Goal: Task Accomplishment & Management: Manage account settings

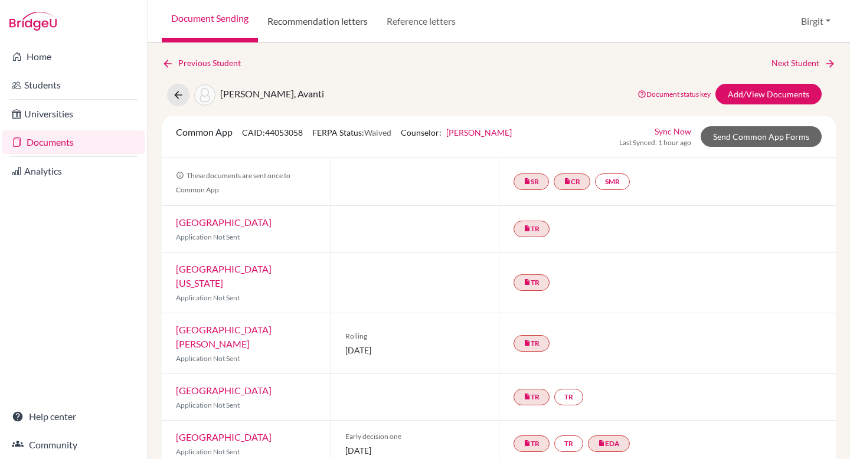
click at [285, 25] on link "Recommendation letters" at bounding box center [317, 21] width 119 height 42
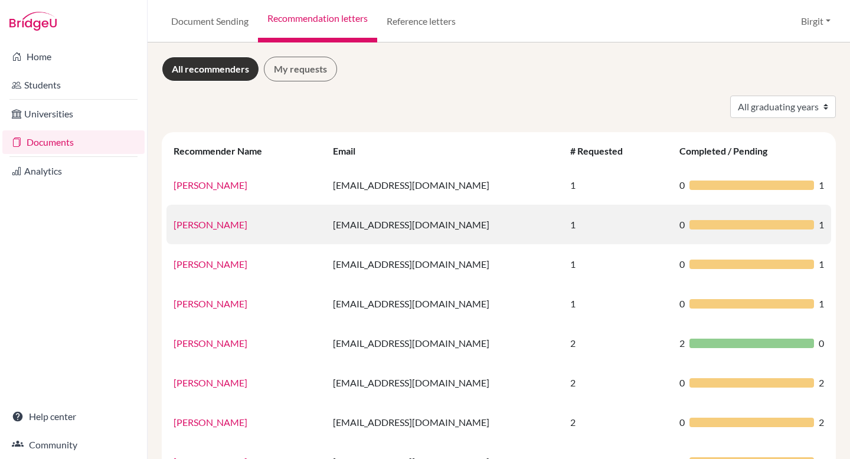
click at [218, 224] on link "Helswind Brockmeier" at bounding box center [210, 224] width 74 height 11
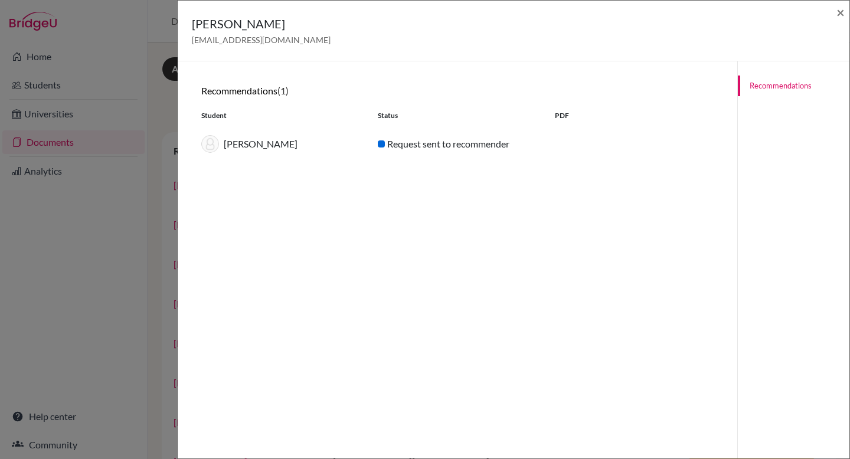
click at [260, 147] on div "[PERSON_NAME]" at bounding box center [280, 144] width 176 height 18
click at [843, 11] on span "×" at bounding box center [840, 12] width 8 height 17
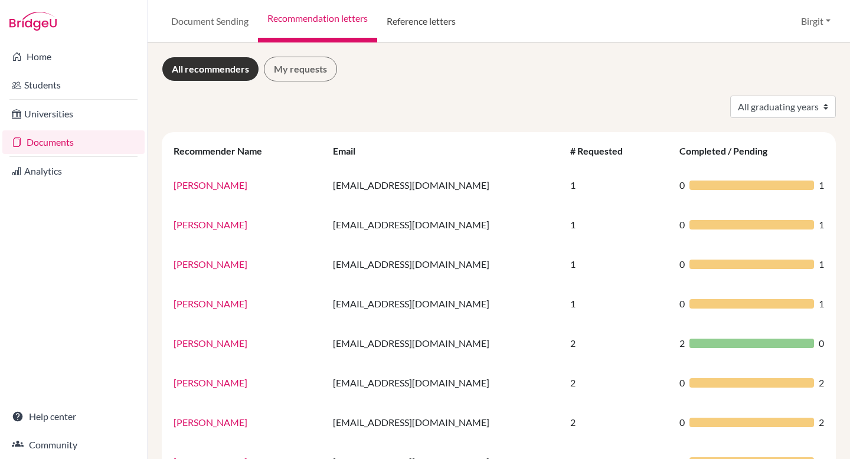
click at [429, 26] on link "Reference letters" at bounding box center [421, 21] width 88 height 42
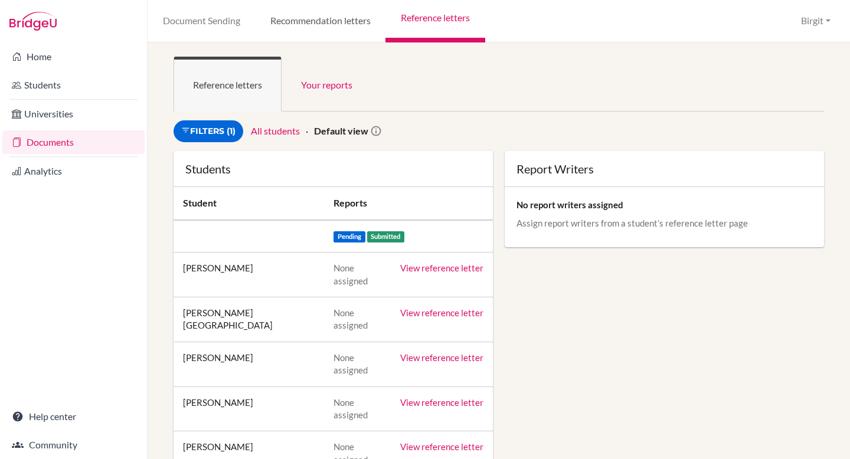
click at [308, 24] on link "Recommendation letters" at bounding box center [320, 21] width 130 height 42
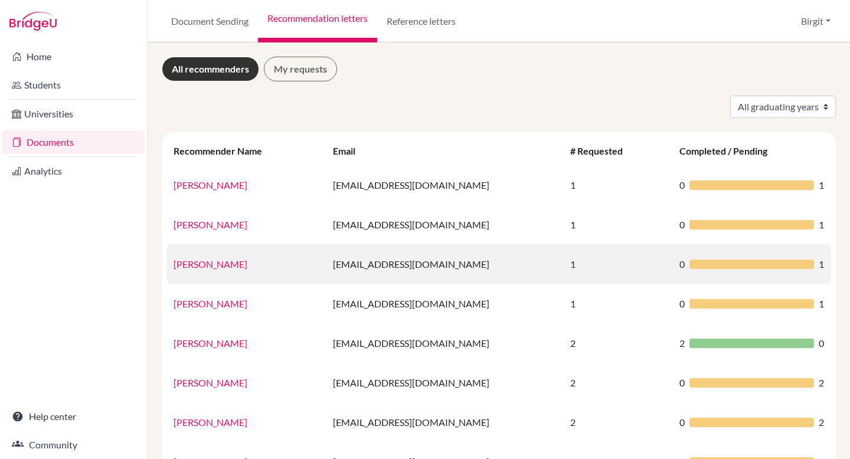
click at [215, 267] on link "[PERSON_NAME]" at bounding box center [210, 263] width 74 height 11
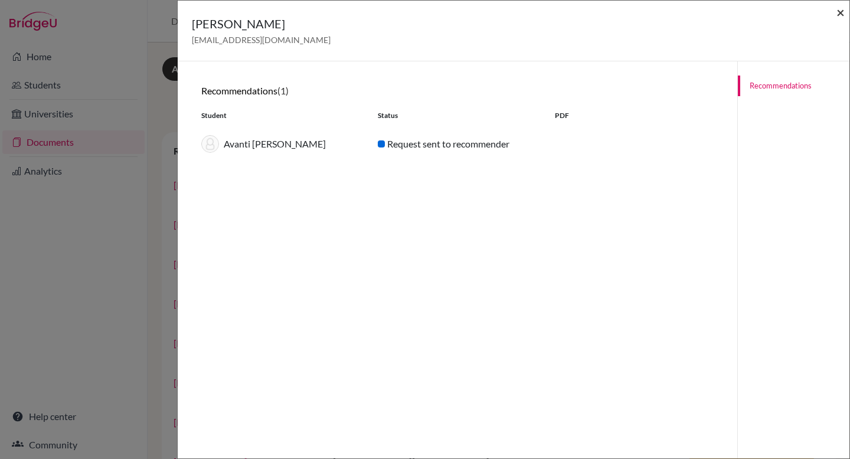
click at [842, 11] on span "×" at bounding box center [840, 12] width 8 height 17
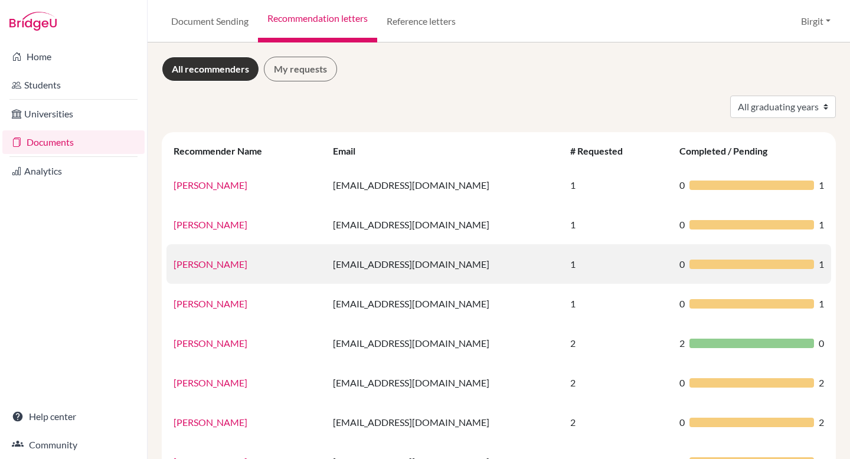
drag, startPoint x: 331, startPoint y: 264, endPoint x: 484, endPoint y: 265, distance: 152.8
click at [484, 265] on td "helswindbrockmeyer@dsbindia.com" at bounding box center [444, 264] width 237 height 40
copy td "helswindbrockmeyer@dsbindia.com"
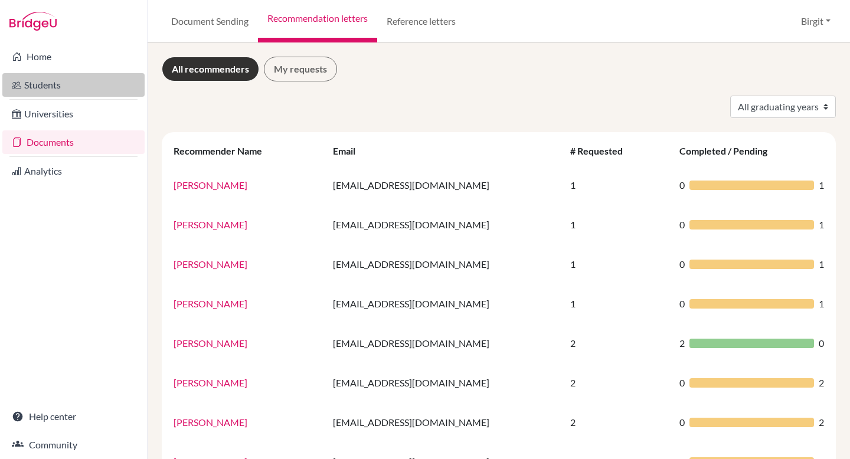
click at [61, 83] on link "Students" at bounding box center [73, 85] width 142 height 24
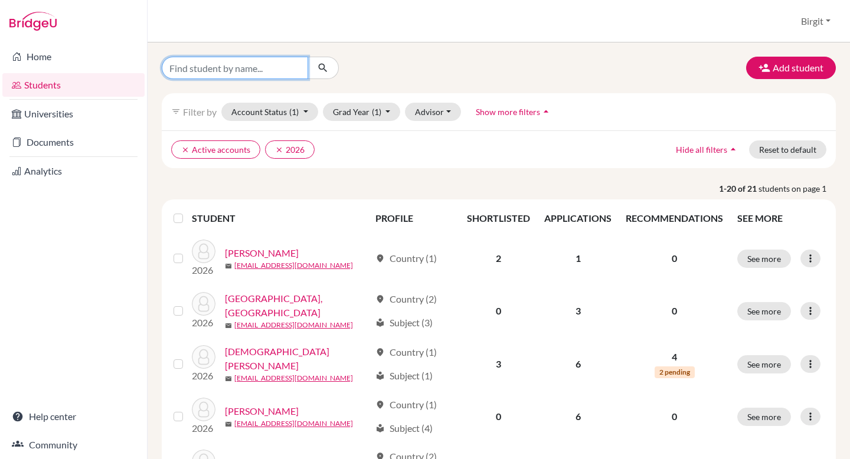
click at [233, 63] on input "Find student by name..." at bounding box center [235, 68] width 146 height 22
type input "kabir"
click button "submit" at bounding box center [322, 68] width 31 height 22
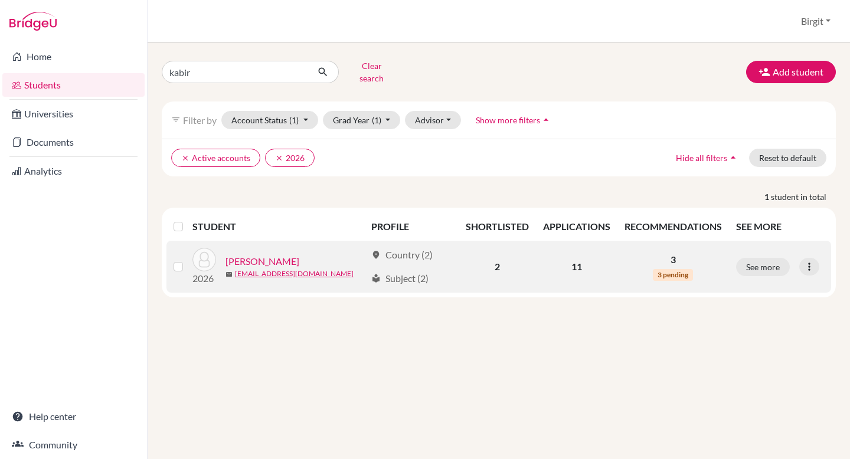
click at [263, 254] on link "Variava, Kabir" at bounding box center [262, 261] width 74 height 14
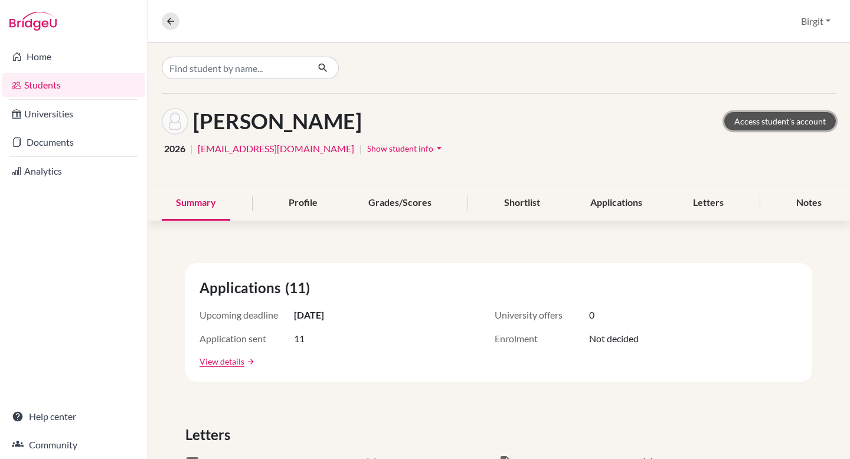
click at [785, 124] on link "Access student's account" at bounding box center [780, 121] width 112 height 18
click at [705, 200] on div "Letters" at bounding box center [708, 203] width 59 height 35
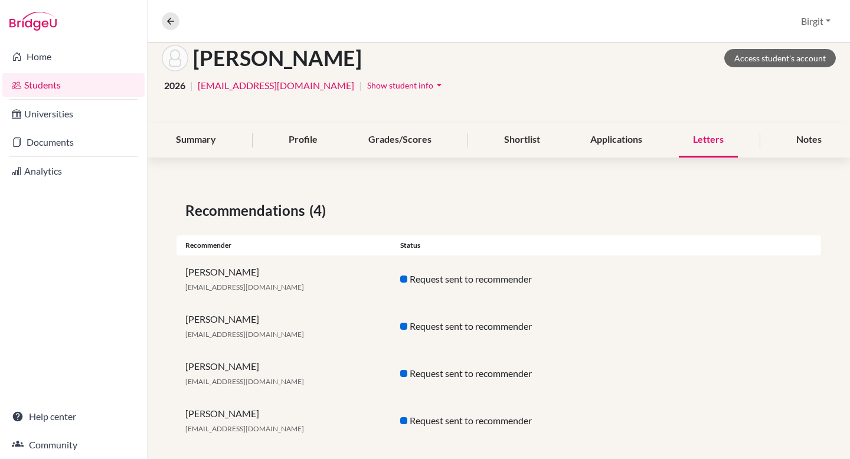
scroll to position [77, 0]
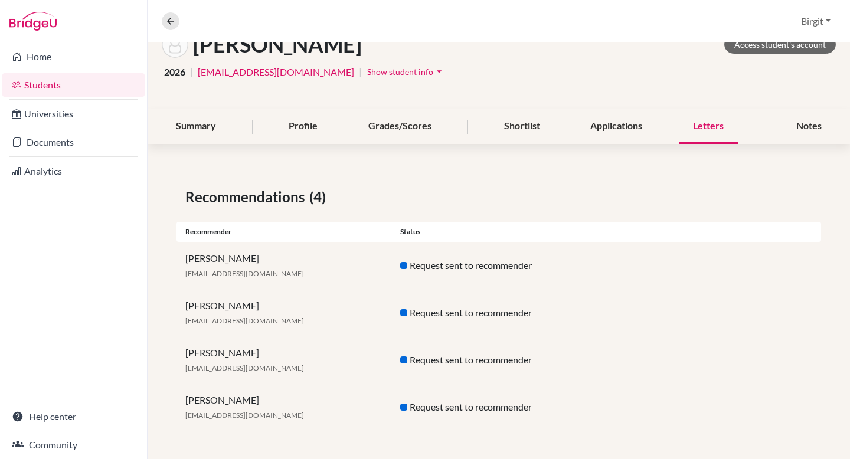
click at [234, 302] on div "Helswind Brockmeier helswindbrockmeier@dsbindia.com" at bounding box center [283, 313] width 215 height 28
click at [446, 310] on div "Request sent to recommender" at bounding box center [498, 313] width 215 height 14
click at [242, 321] on span "helswindbrockmeier@dsbindia.com" at bounding box center [244, 320] width 119 height 9
click at [821, 21] on button "Birgit" at bounding box center [815, 21] width 40 height 22
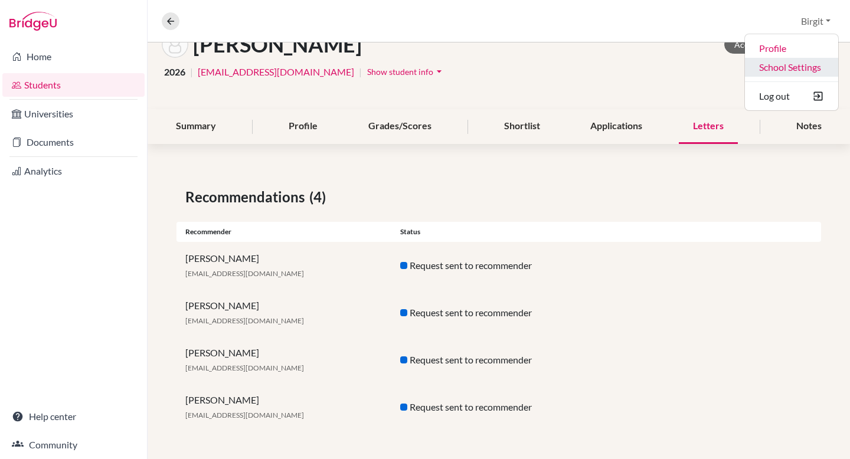
click at [793, 70] on link "School Settings" at bounding box center [791, 67] width 93 height 19
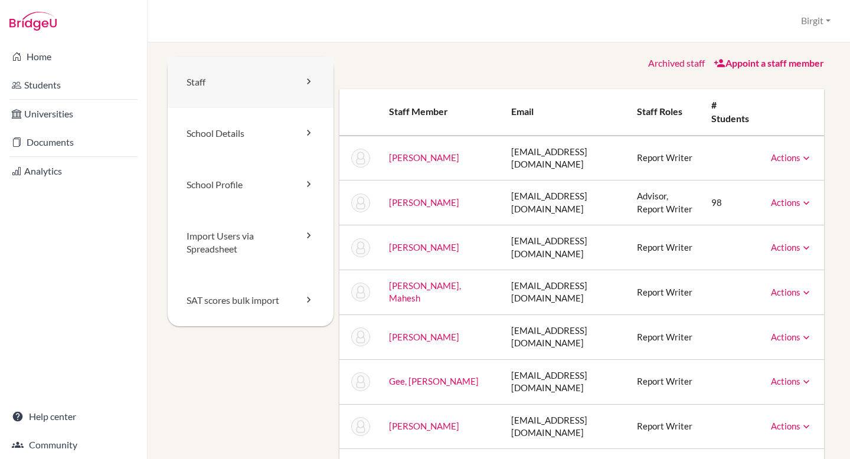
click at [307, 80] on icon at bounding box center [309, 82] width 12 height 12
click at [751, 66] on link "Appoint a staff member" at bounding box center [768, 62] width 110 height 11
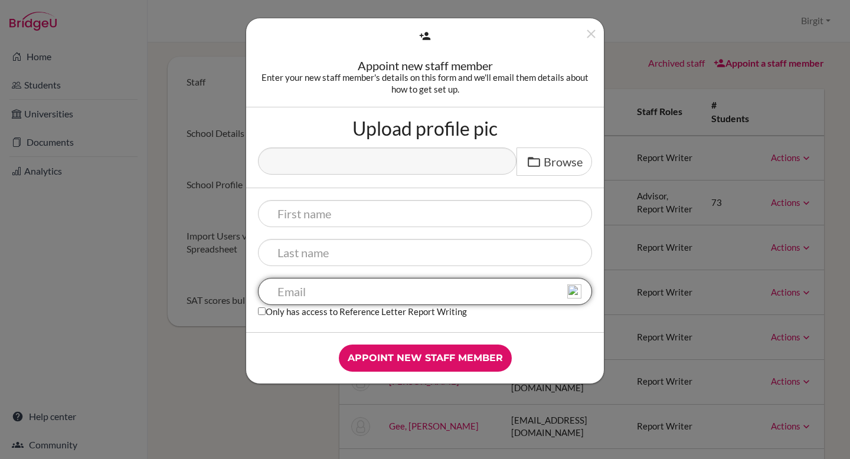
click at [434, 298] on input "text" at bounding box center [425, 291] width 334 height 27
paste input "[EMAIL_ADDRESS][DOMAIN_NAME]"
type input "[EMAIL_ADDRESS][DOMAIN_NAME]"
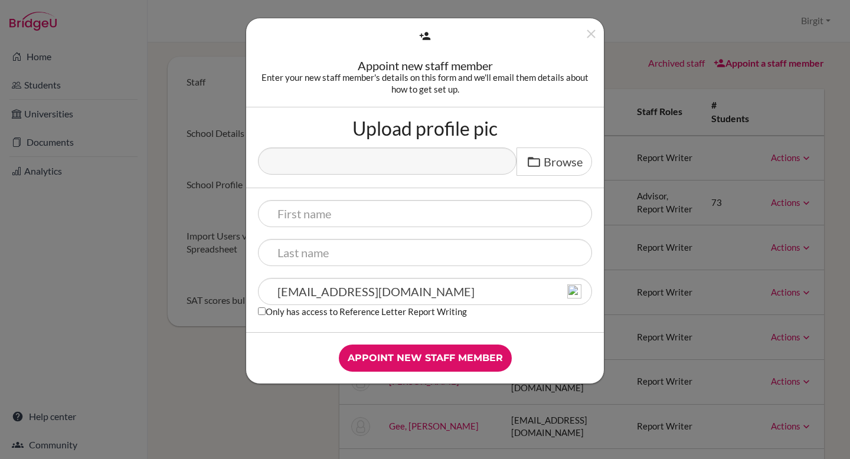
click at [300, 306] on label "Only has access to Reference Letter Report Writing" at bounding box center [362, 311] width 209 height 12
click at [266, 307] on input "Only has access to Reference Letter Report Writing" at bounding box center [262, 311] width 8 height 8
checkbox input "true"
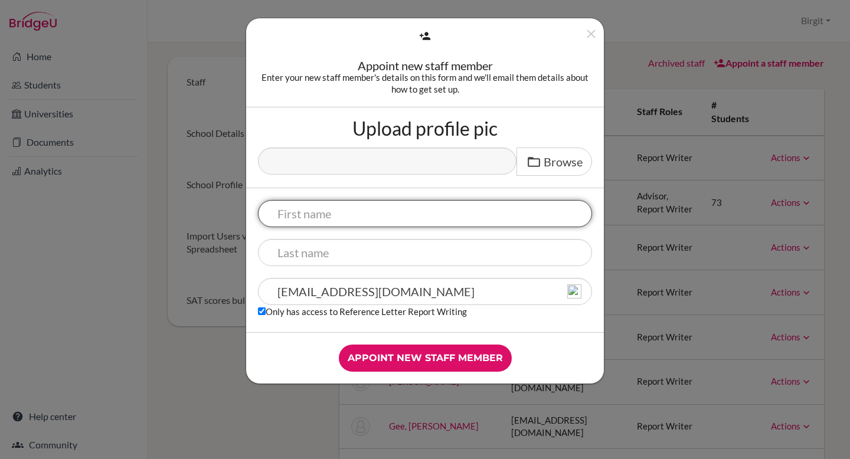
click at [309, 216] on input "text" at bounding box center [425, 213] width 334 height 27
type input "Helswind"
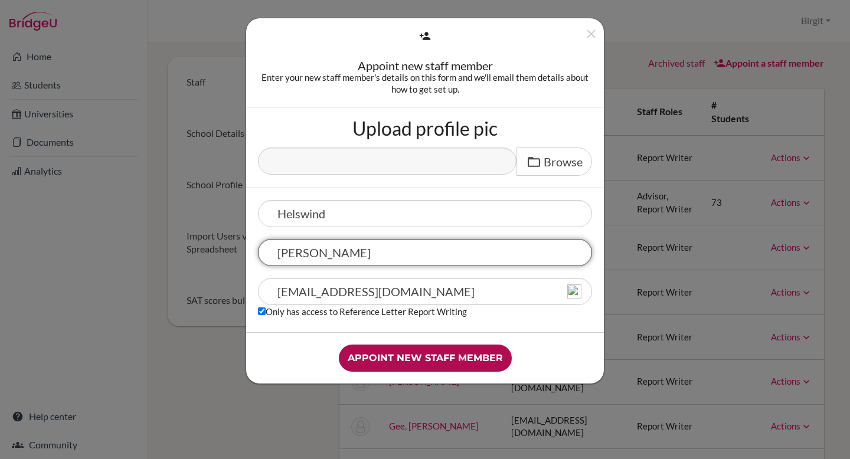
type input "[PERSON_NAME]"
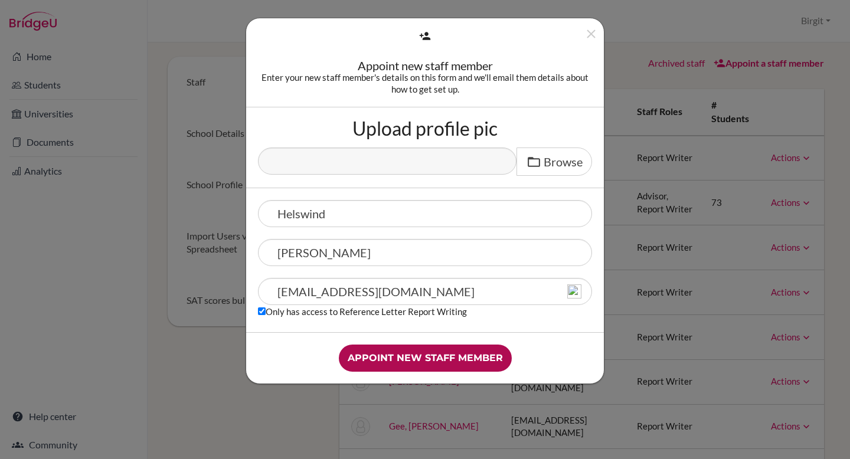
click at [440, 355] on input "Appoint new staff member" at bounding box center [425, 358] width 173 height 27
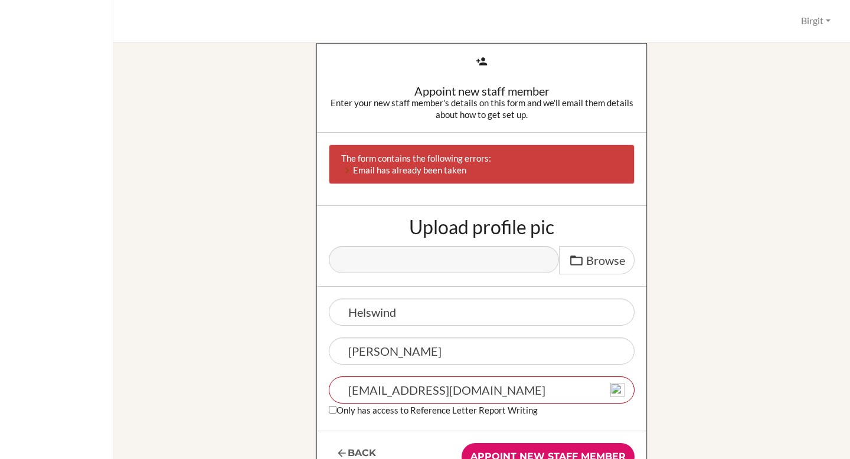
scroll to position [201, 0]
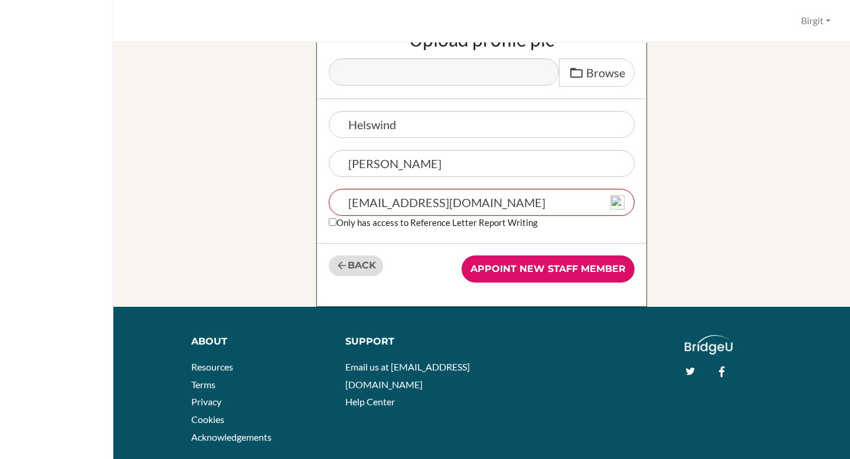
click at [357, 264] on link "Back" at bounding box center [356, 266] width 54 height 21
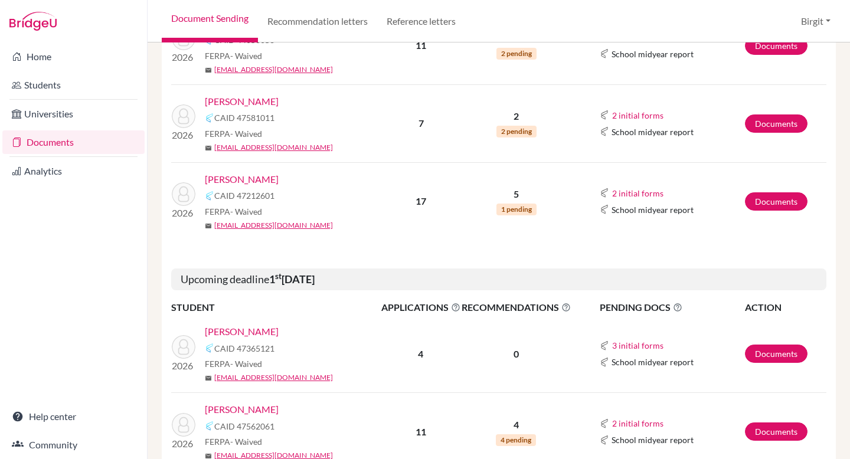
scroll to position [389, 0]
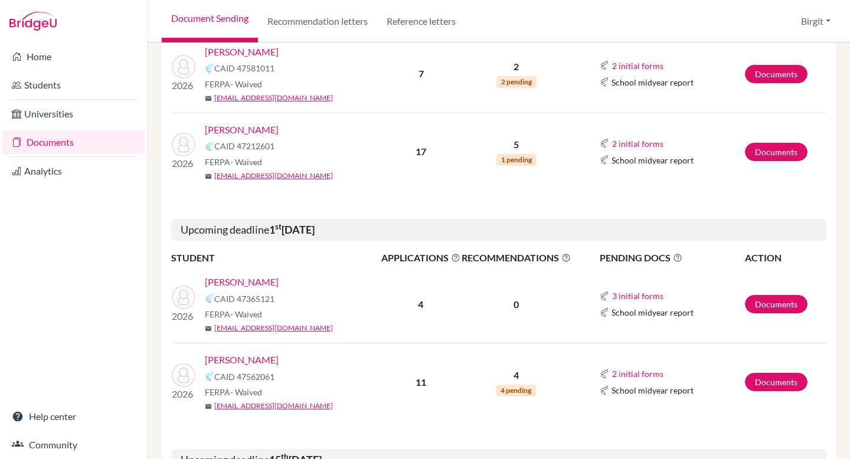
click at [254, 364] on link "Variava, Kabir" at bounding box center [242, 360] width 74 height 14
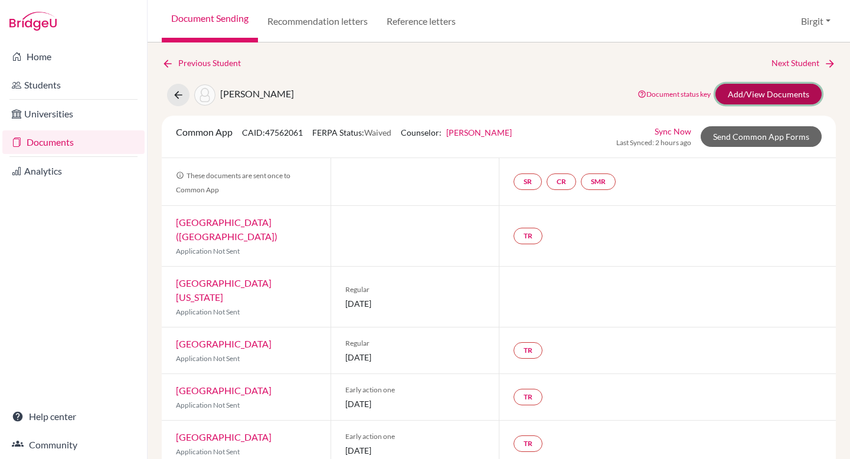
click at [760, 99] on link "Add/View Documents" at bounding box center [768, 94] width 106 height 21
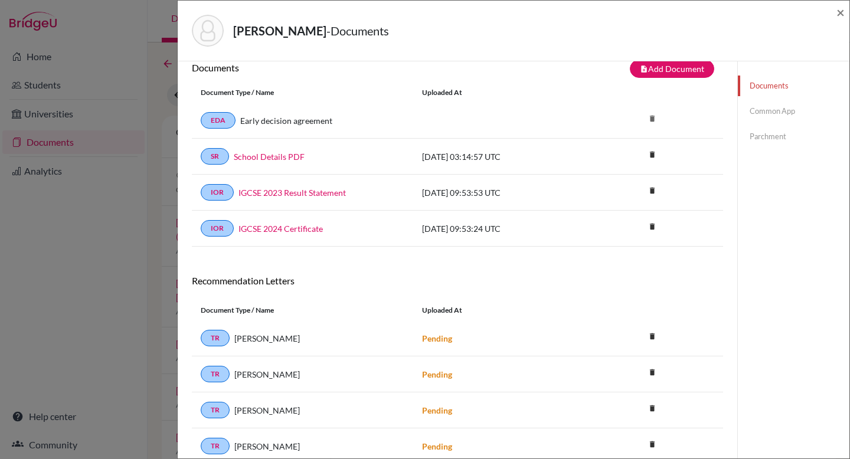
scroll to position [64, 0]
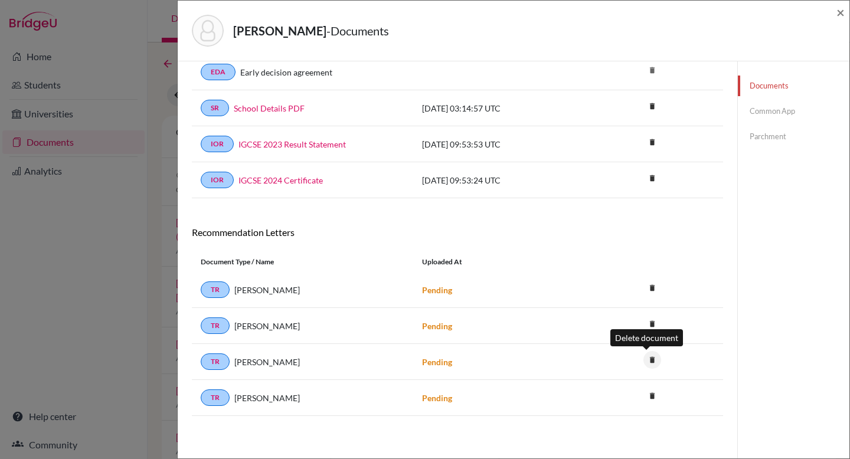
click at [645, 360] on icon "delete" at bounding box center [652, 360] width 18 height 18
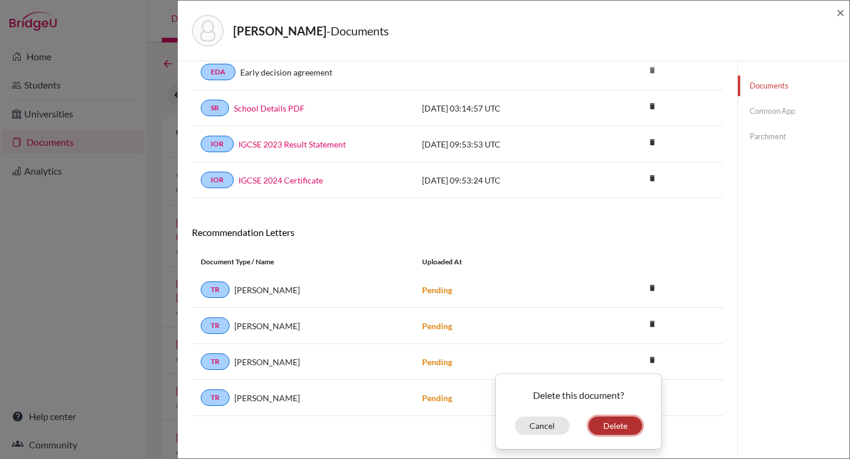
click at [612, 423] on button "Delete" at bounding box center [615, 426] width 54 height 18
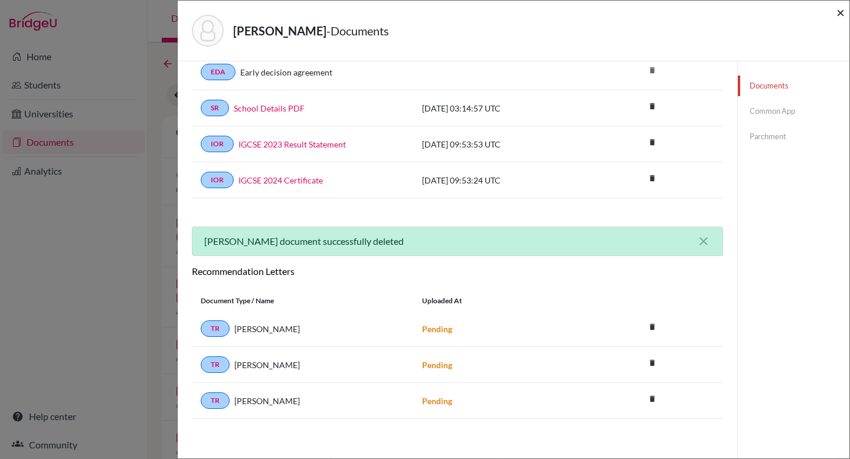
click at [841, 11] on span "×" at bounding box center [840, 12] width 8 height 17
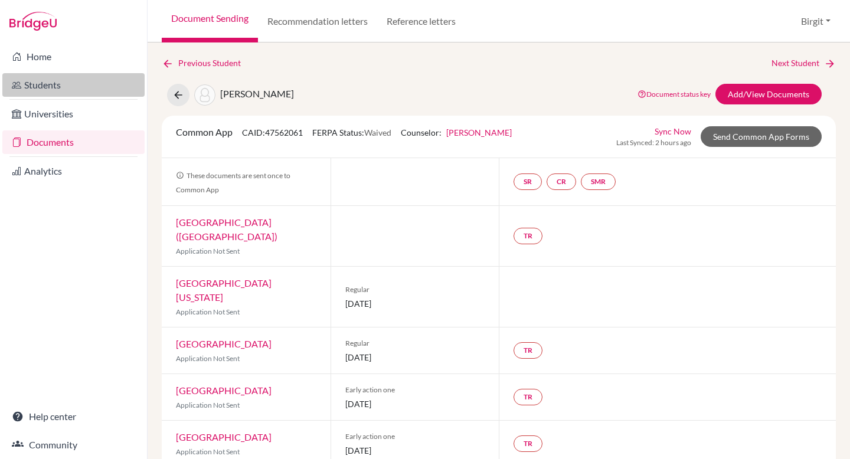
click at [40, 85] on link "Students" at bounding box center [73, 85] width 142 height 24
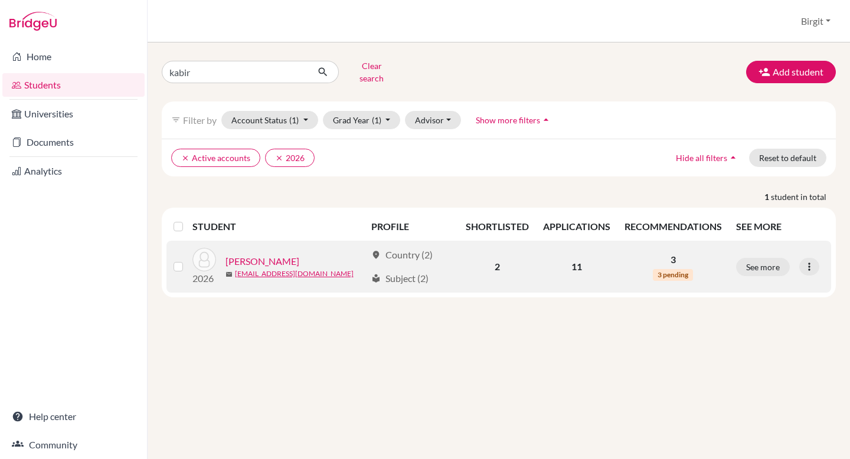
click at [268, 254] on link "[PERSON_NAME]" at bounding box center [262, 261] width 74 height 14
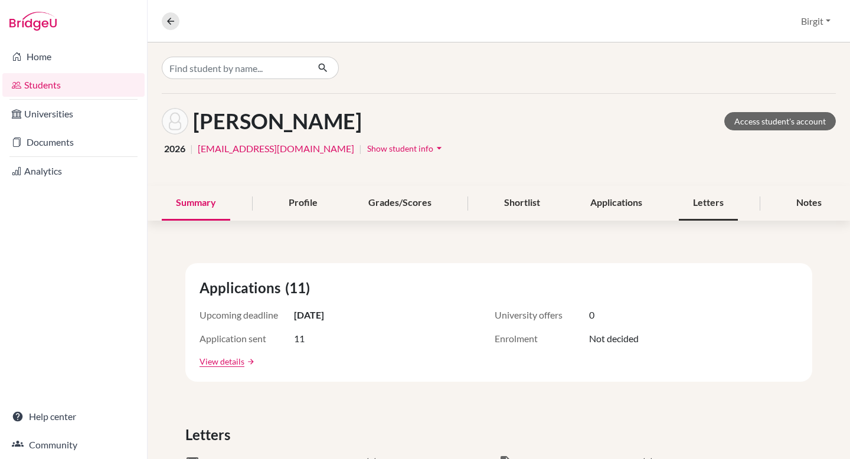
click at [687, 197] on div "Letters" at bounding box center [708, 203] width 59 height 35
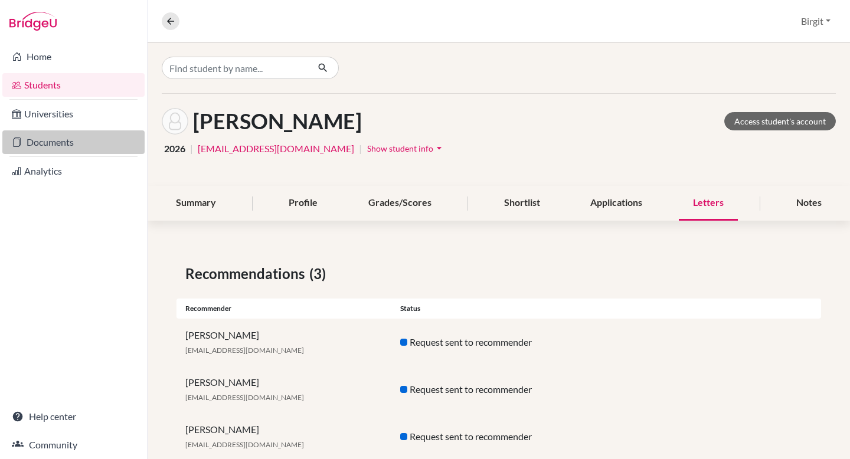
click at [43, 146] on link "Documents" at bounding box center [73, 142] width 142 height 24
